Goal: Task Accomplishment & Management: Use online tool/utility

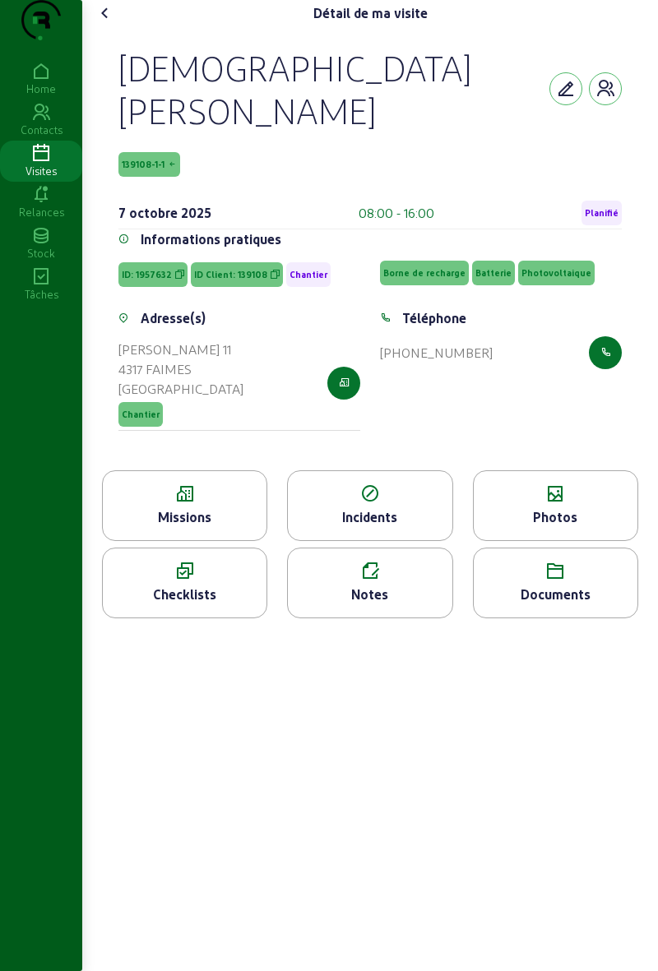
click at [608, 207] on span "Planifié" at bounding box center [601, 213] width 34 height 12
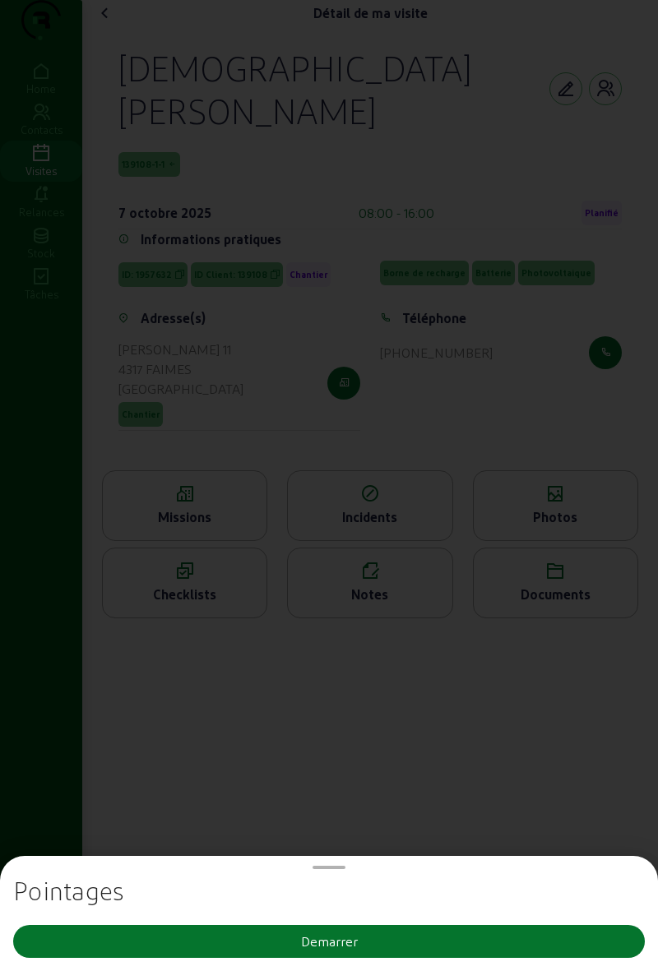
click at [441, 935] on button "Demarrer" at bounding box center [328, 941] width 631 height 33
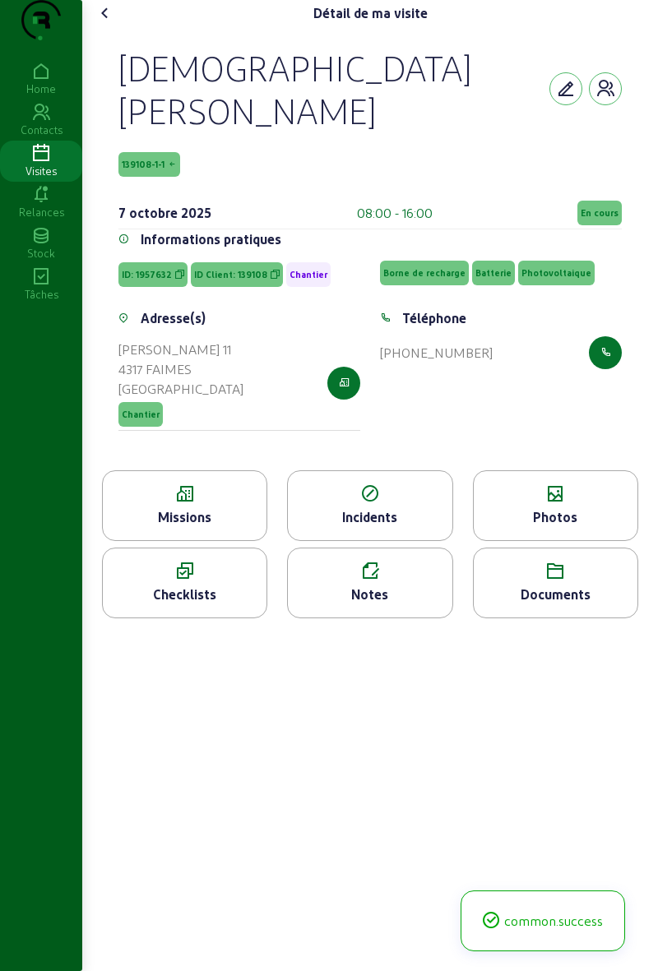
click at [118, 26] on cam-font-icon at bounding box center [105, 13] width 26 height 26
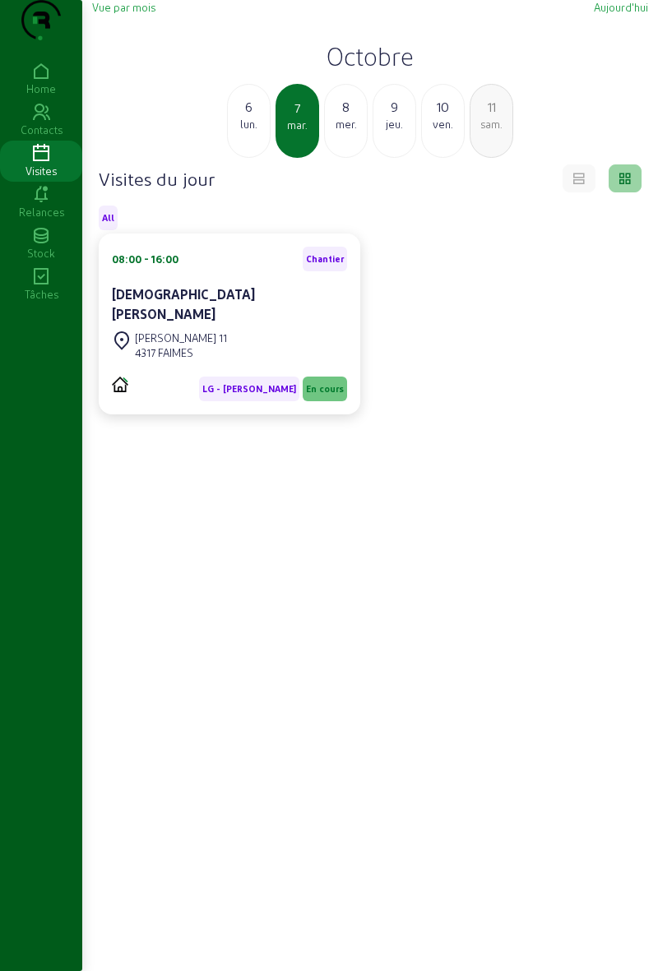
click at [241, 117] on div "6" at bounding box center [249, 107] width 42 height 20
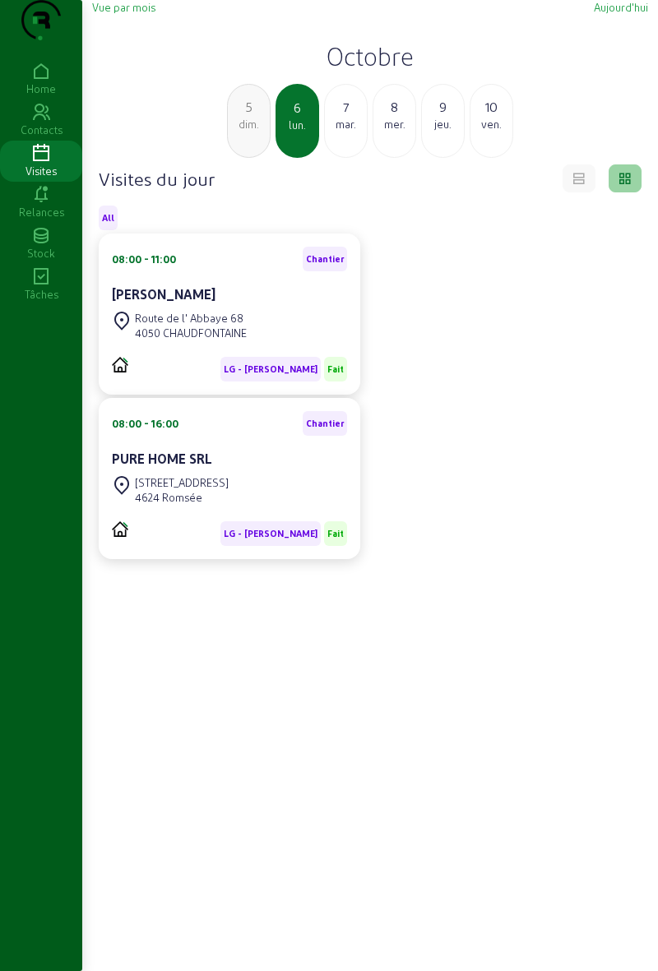
click at [305, 469] on div "PURE HOME SRL" at bounding box center [229, 459] width 235 height 20
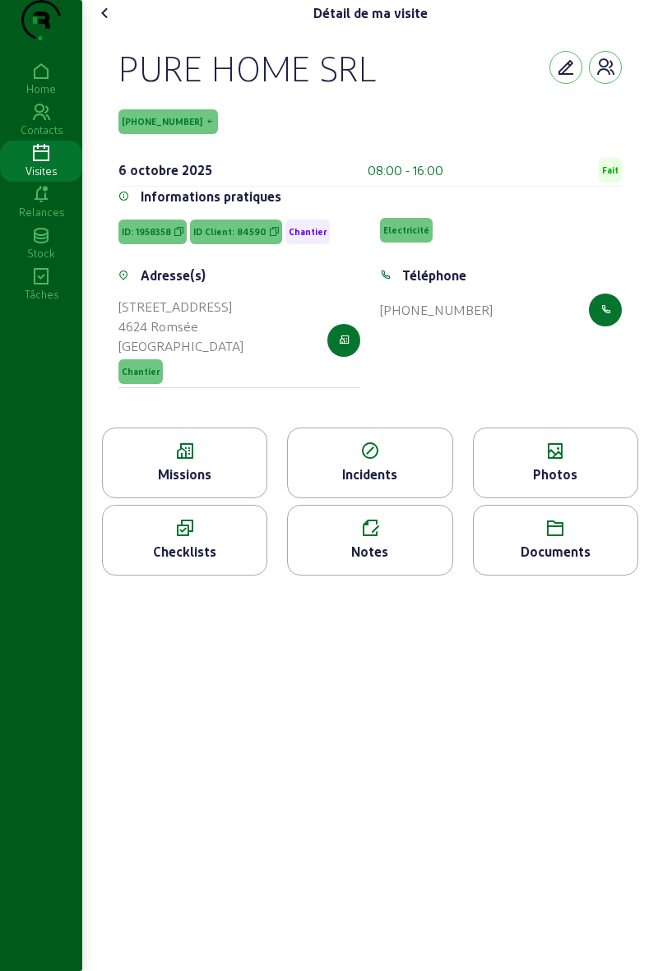
click at [564, 461] on icon at bounding box center [555, 451] width 164 height 20
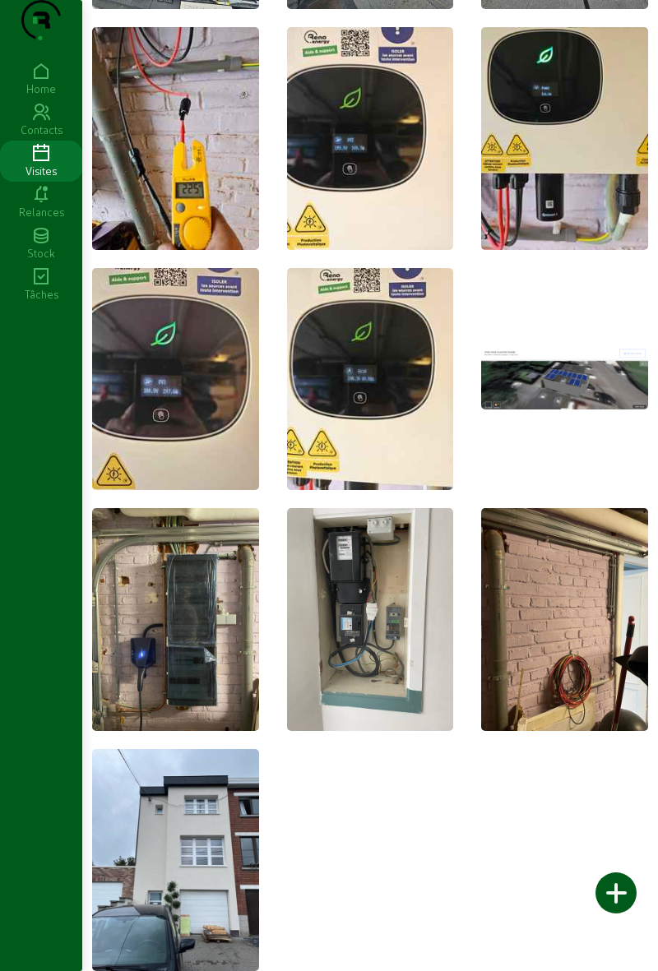
scroll to position [457, 0]
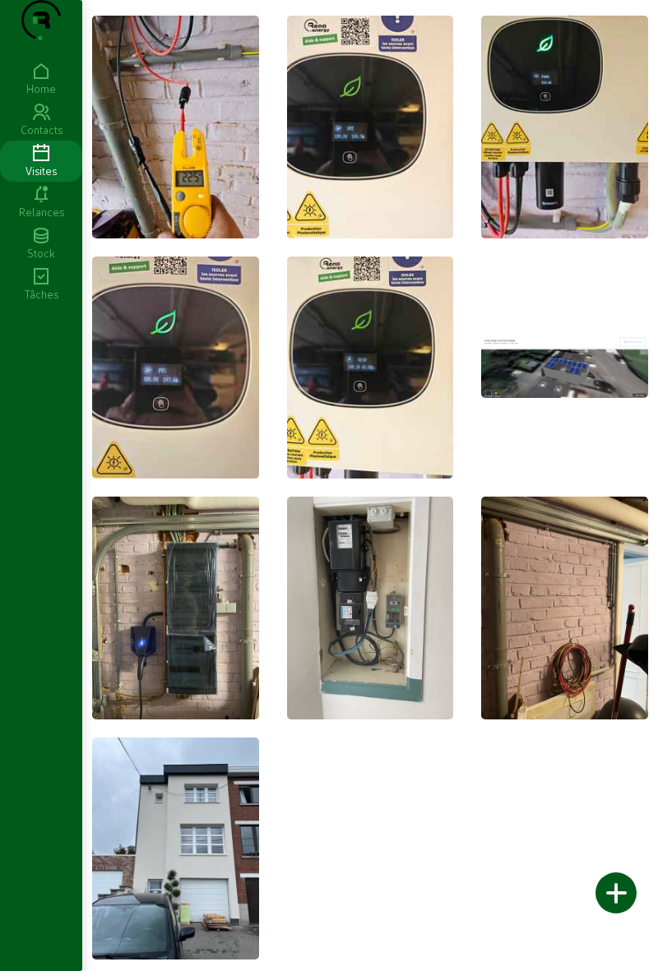
click at [627, 898] on div at bounding box center [615, 892] width 41 height 41
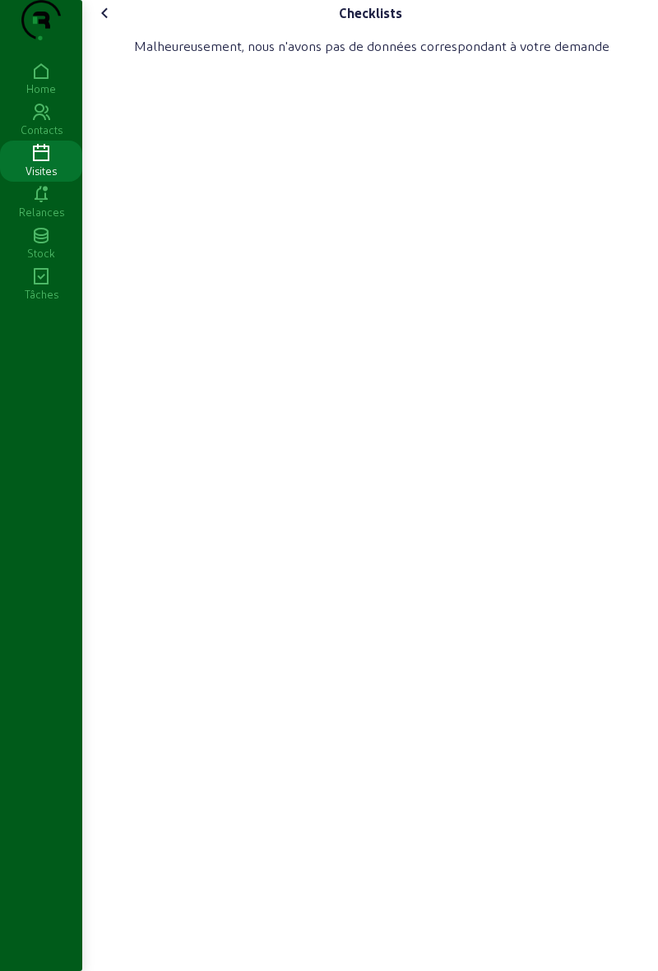
click at [44, 182] on link "Visites" at bounding box center [41, 161] width 82 height 41
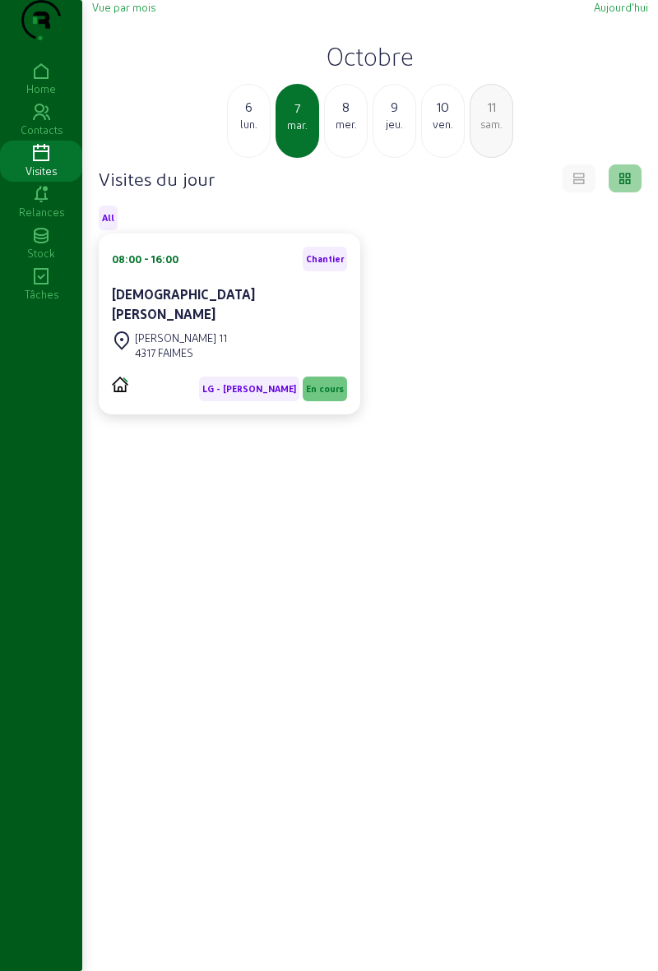
click at [251, 117] on div "6" at bounding box center [249, 107] width 42 height 20
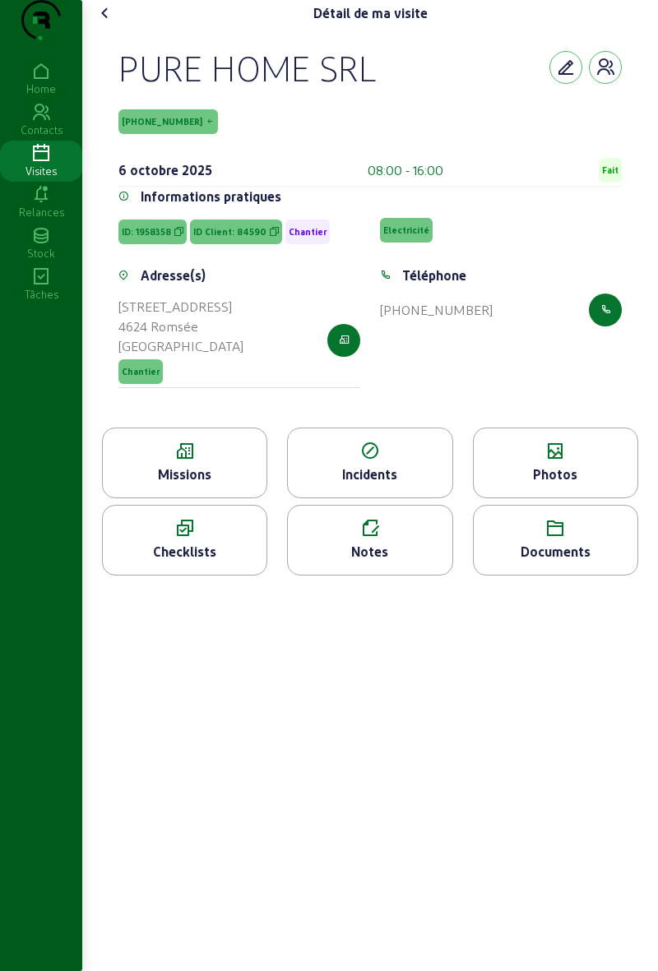
click at [217, 538] on icon at bounding box center [185, 529] width 164 height 20
